Goal: Transaction & Acquisition: Purchase product/service

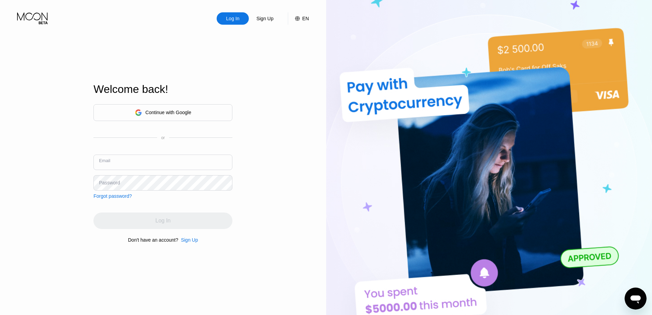
click at [198, 160] on input "text" at bounding box center [162, 161] width 139 height 15
click at [266, 140] on div "Log In Sign Up EN Language English Save Welcome back! Continue with Google or E…" at bounding box center [163, 173] width 326 height 346
click at [200, 113] on div "Continue with Google" at bounding box center [162, 112] width 139 height 17
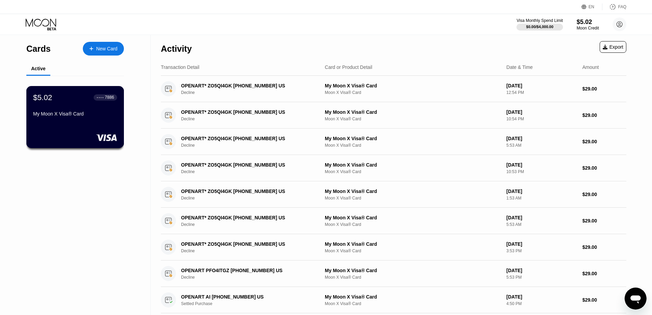
click at [71, 113] on div "My Moon X Visa® Card" at bounding box center [75, 113] width 84 height 5
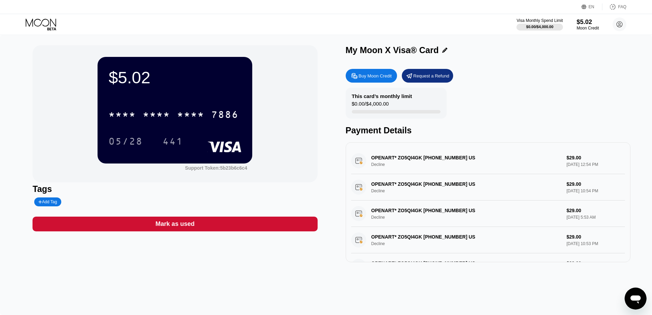
click at [387, 75] on div "Buy Moon Credit" at bounding box center [375, 76] width 33 height 6
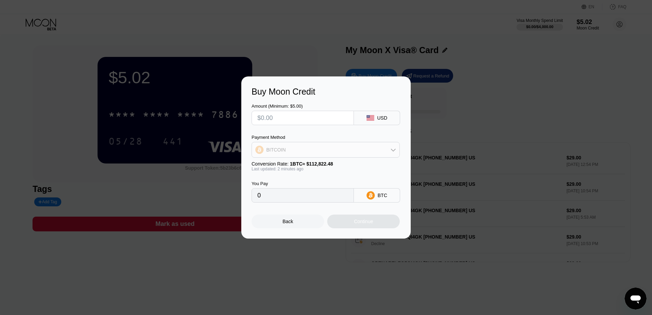
click at [357, 148] on div "BITCOIN" at bounding box center [326, 150] width 148 height 14
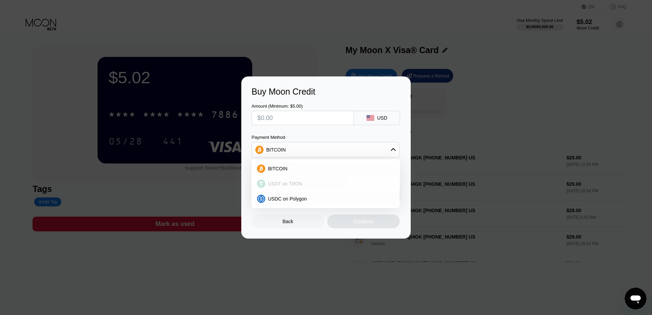
click at [313, 182] on div "USDT on TRON" at bounding box center [329, 183] width 129 height 5
type input "0.00"
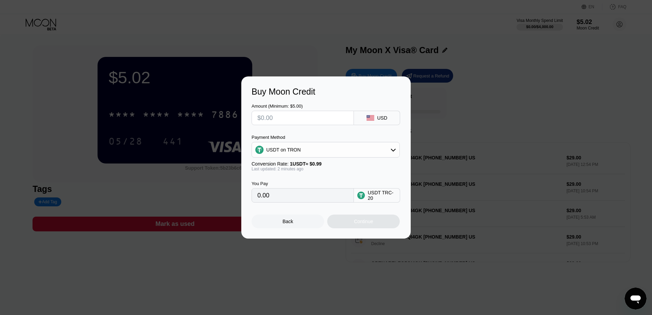
click at [285, 116] on input "text" at bounding box center [302, 118] width 91 height 14
type input "$30"
type input "30.30"
type input "$30"
click at [334, 97] on div "Amount (Minimum: $5.00) $30 USD" at bounding box center [326, 111] width 149 height 28
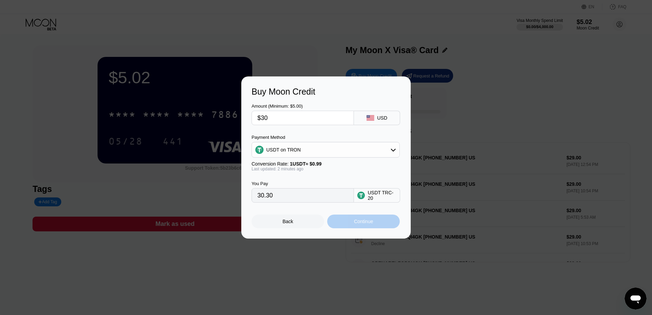
click at [363, 224] on div "Continue" at bounding box center [363, 220] width 19 height 5
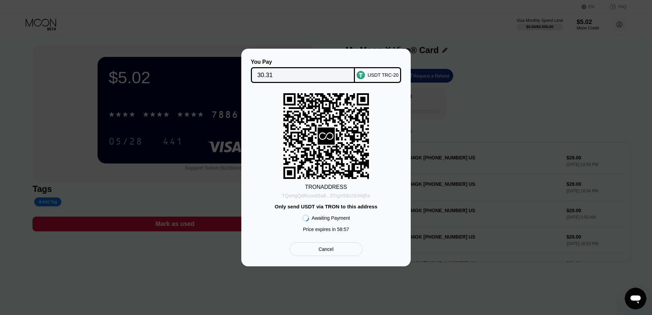
click at [346, 196] on div "TQuHgQdRcondSa8...5TrgX93o29JWjEe" at bounding box center [326, 195] width 88 height 5
click at [275, 69] on input "30.31" at bounding box center [302, 75] width 91 height 14
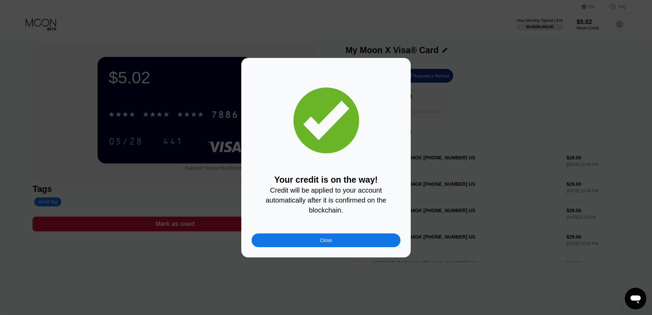
click at [368, 240] on div "Close" at bounding box center [326, 240] width 149 height 14
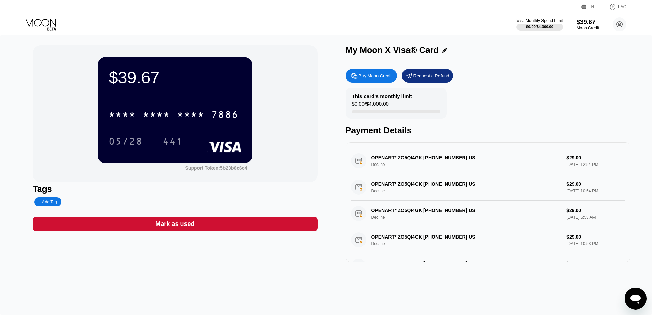
click at [210, 127] on div "* * * * * * * * * * * * 7886 05/28 441" at bounding box center [174, 121] width 133 height 40
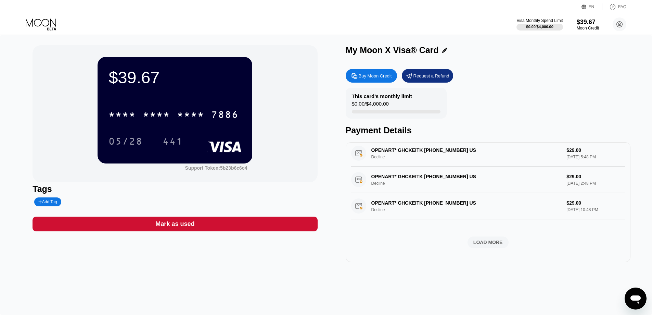
scroll to position [286, 0]
click at [494, 239] on div "LOAD MORE" at bounding box center [487, 242] width 29 height 6
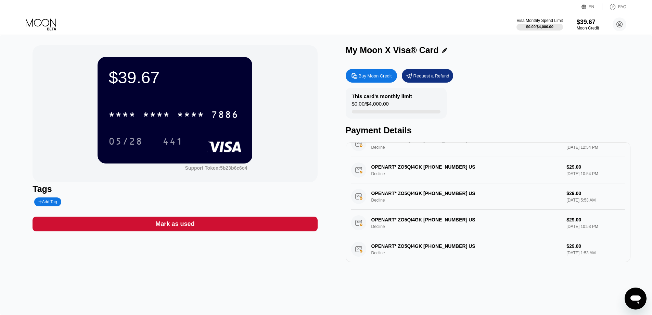
scroll to position [0, 0]
